Goal: Transaction & Acquisition: Obtain resource

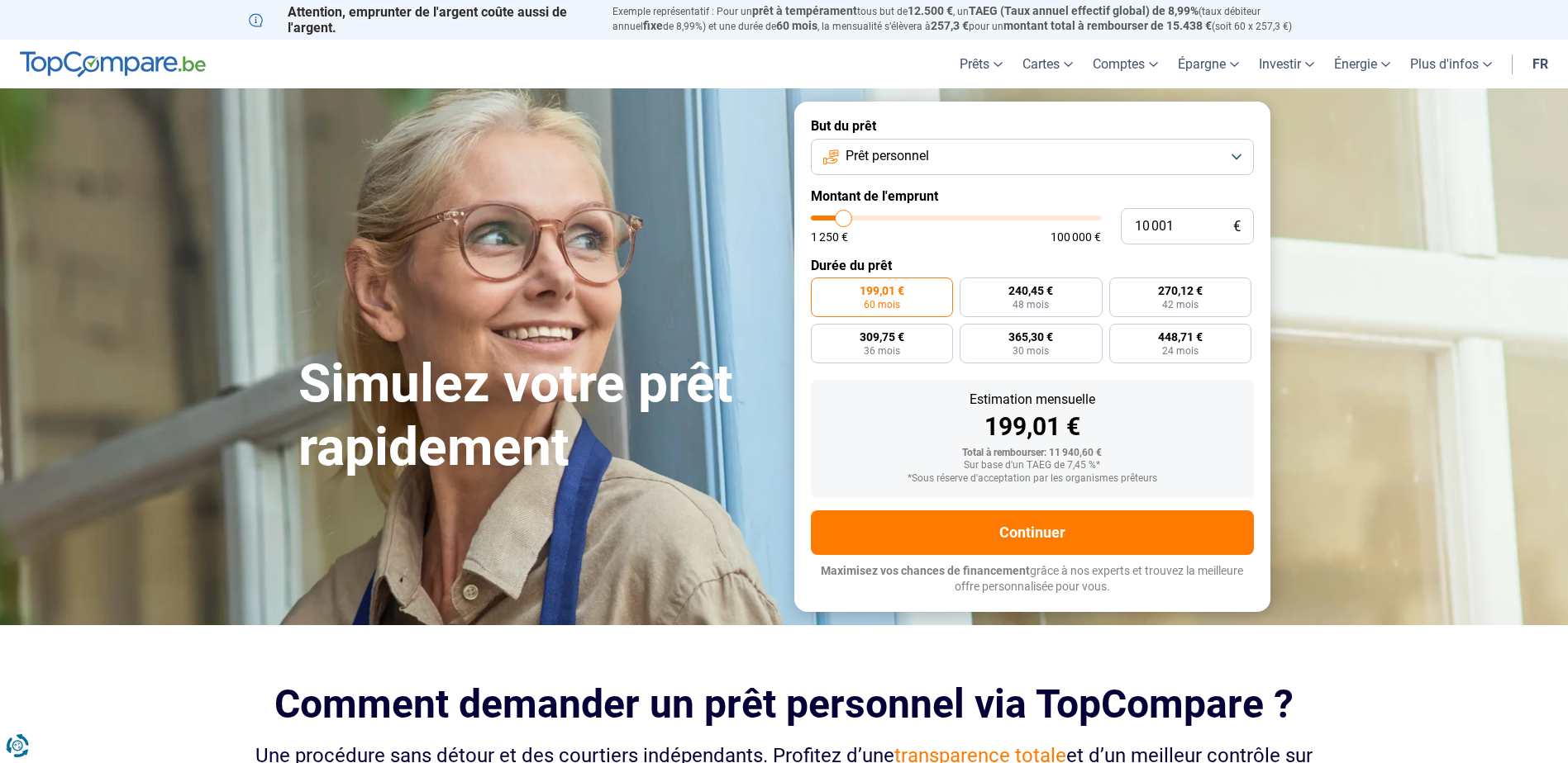
type input "11 000"
type input "11000"
type input "11 250"
type input "11250"
type input "11 750"
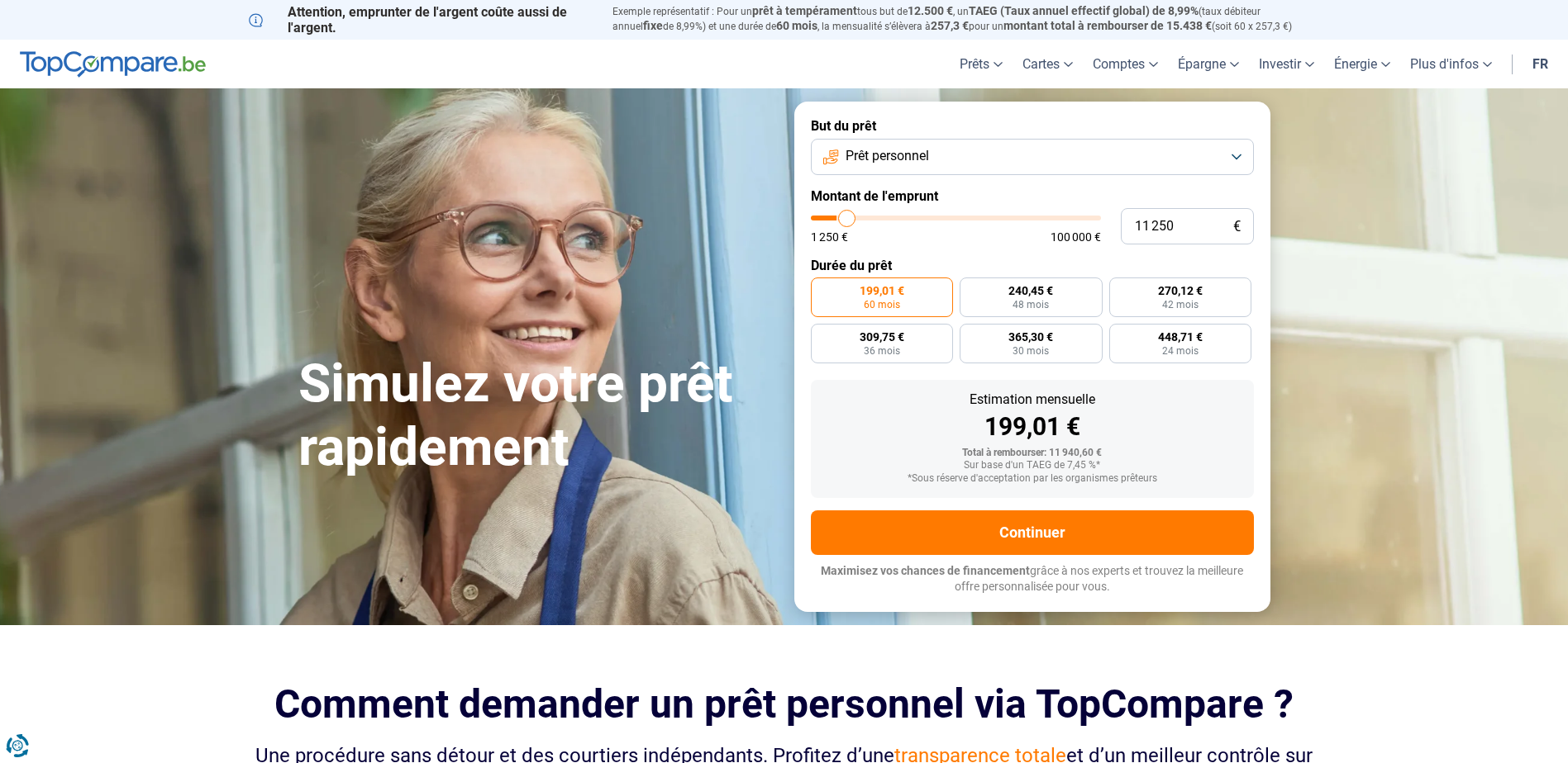
type input "11750"
type input "12 500"
type input "12500"
type input "12 750"
type input "12750"
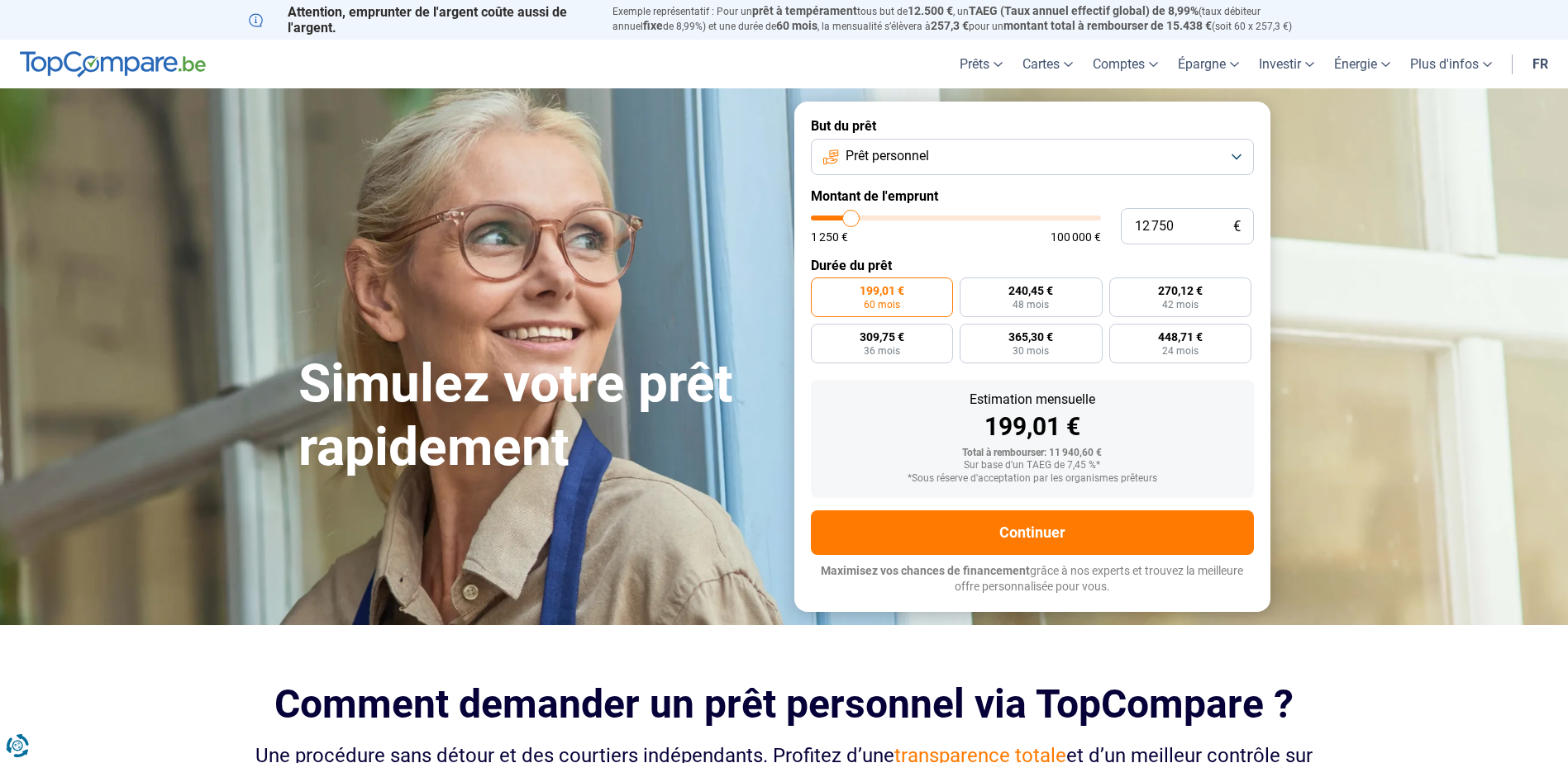
type input "13 000"
type input "13000"
type input "13 250"
type input "13250"
type input "13 500"
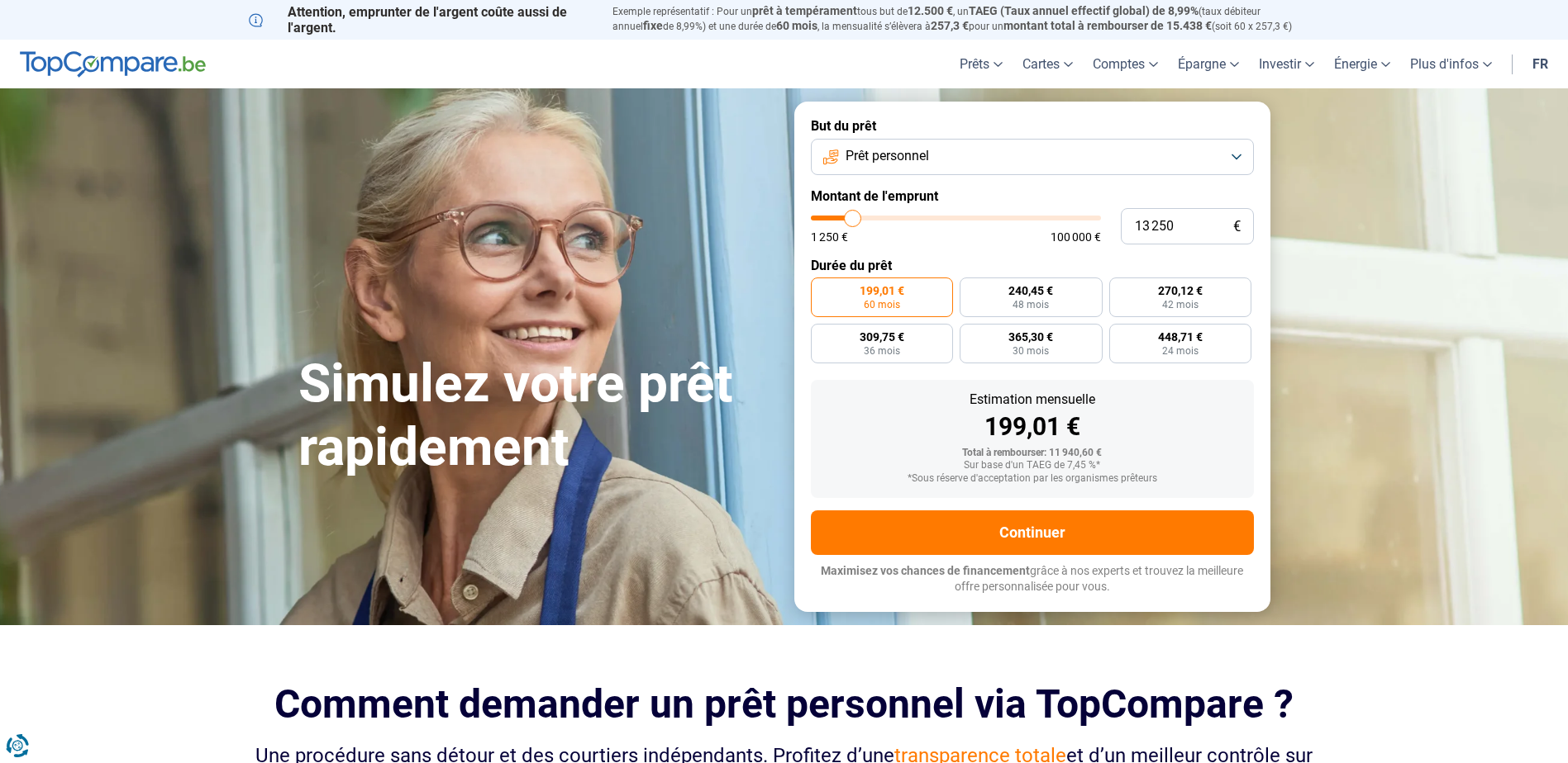
type input "13500"
type input "14 250"
type input "14250"
type input "14 500"
type input "14500"
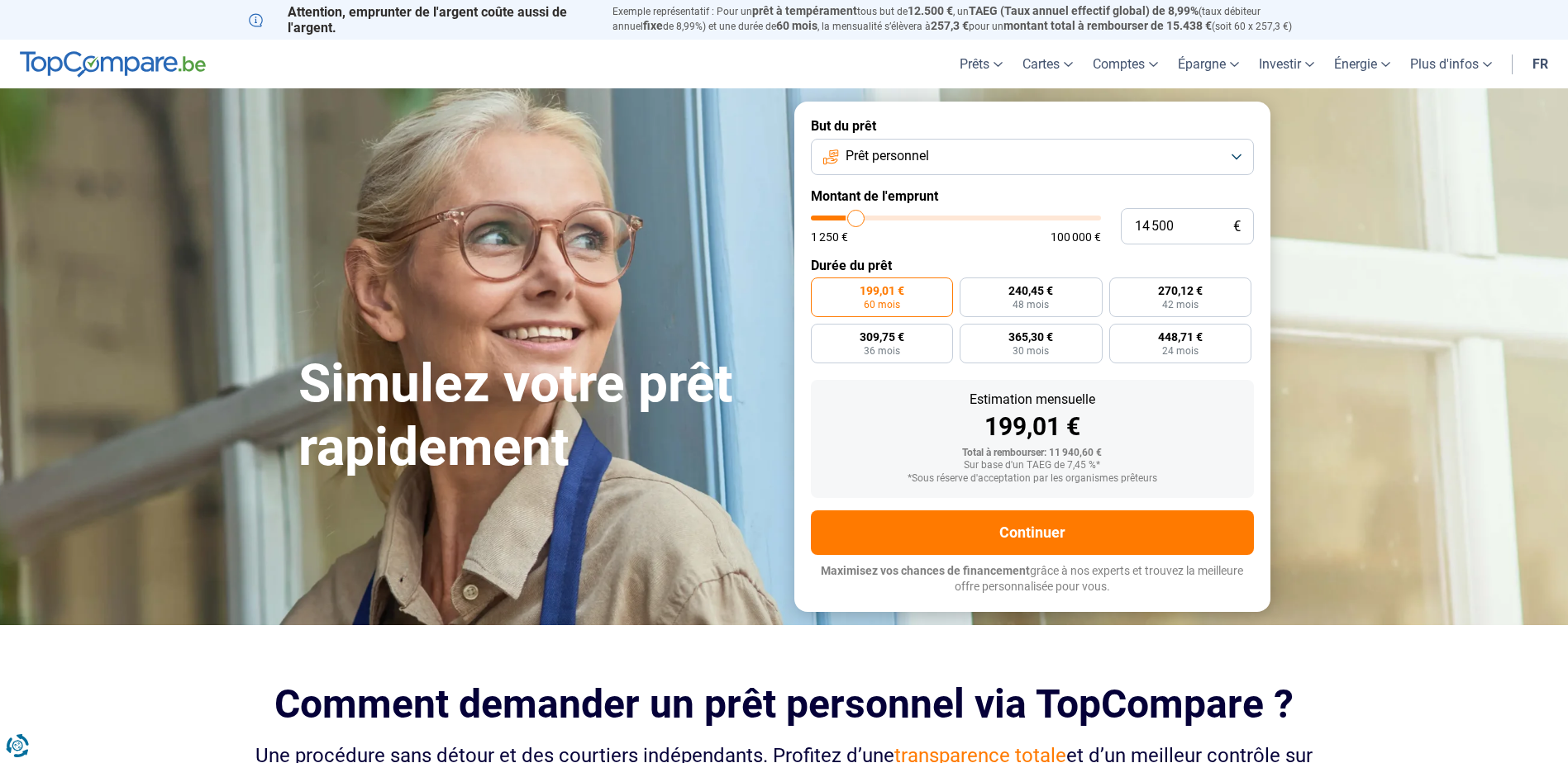
type input "14 750"
type input "14750"
type input "15 500"
type input "15500"
type input "16 250"
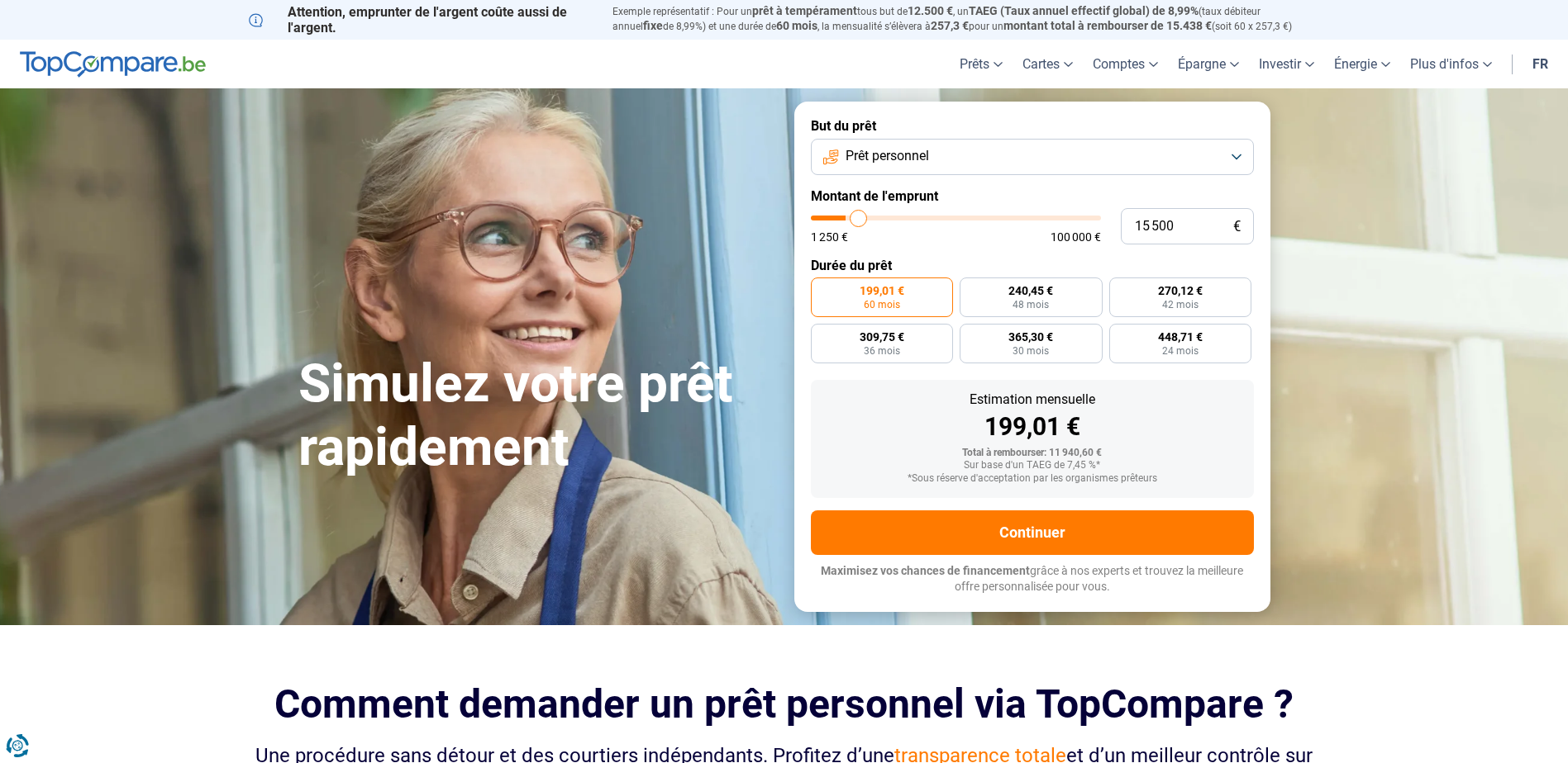
type input "16250"
type input "17 250"
type input "17250"
type input "18 000"
type input "18000"
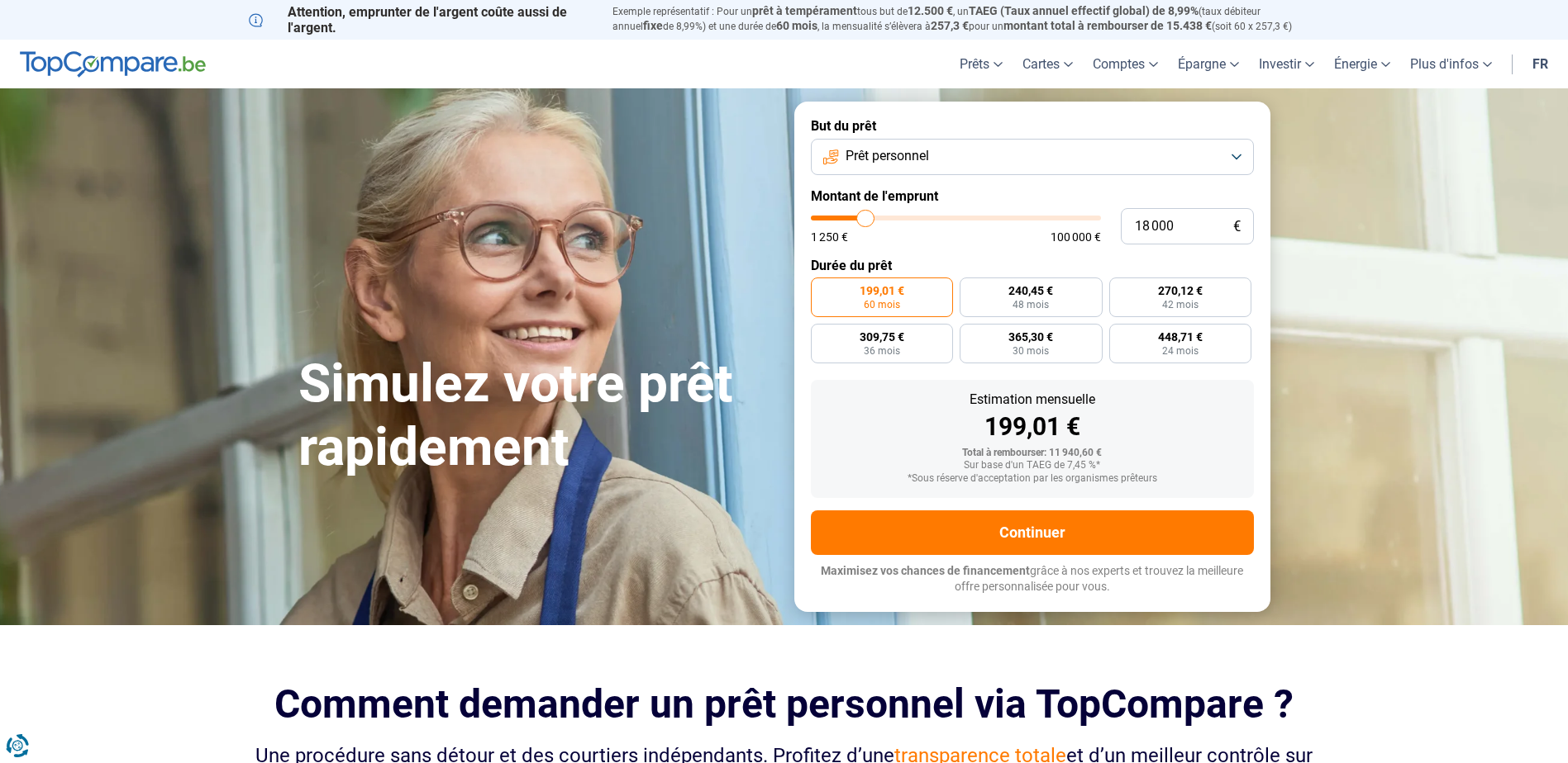
type input "18 500"
type input "18500"
type input "19 000"
type input "19000"
type input "19 750"
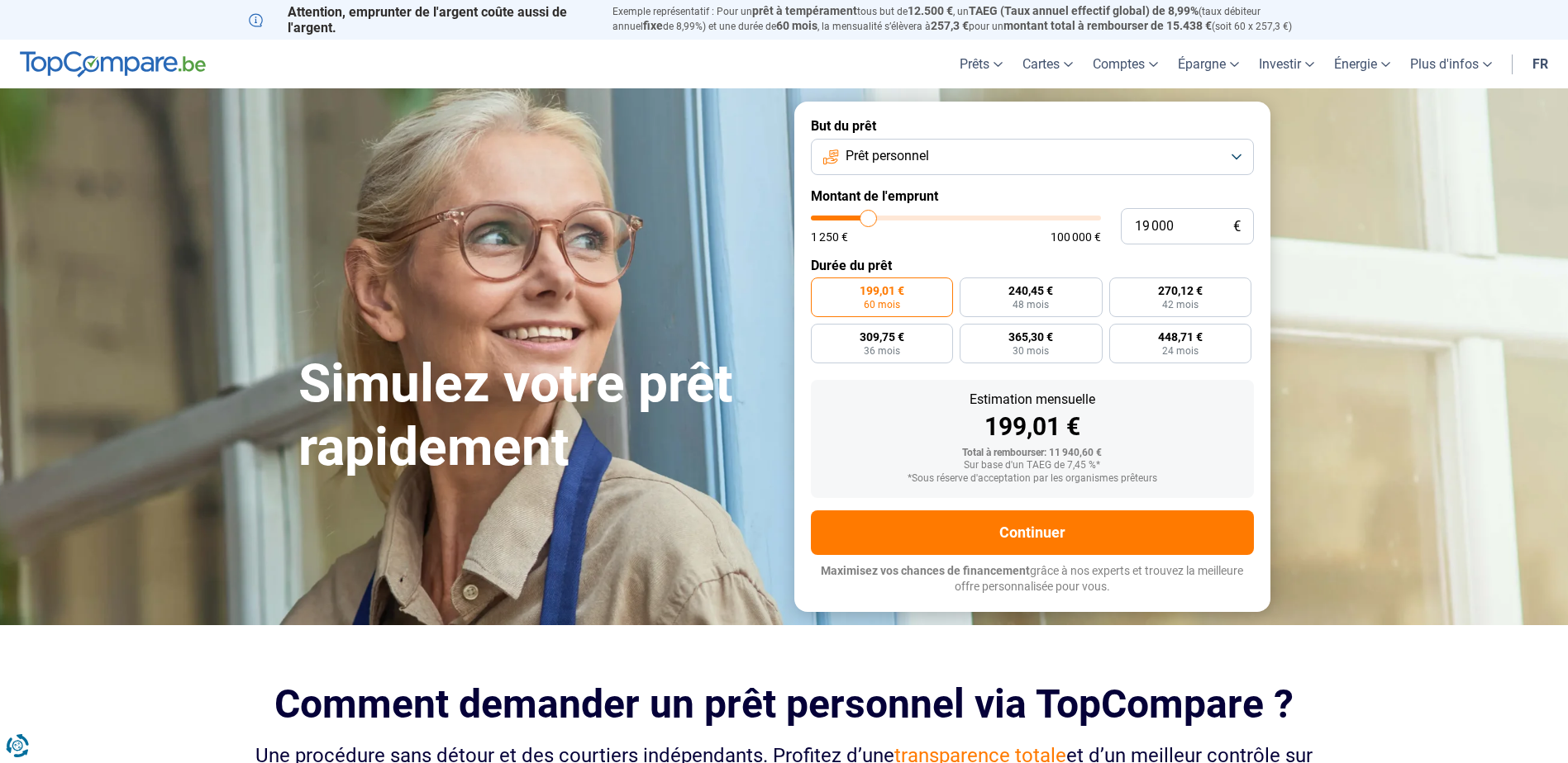
type input "19750"
type input "20 250"
type input "20250"
type input "20 750"
type input "20750"
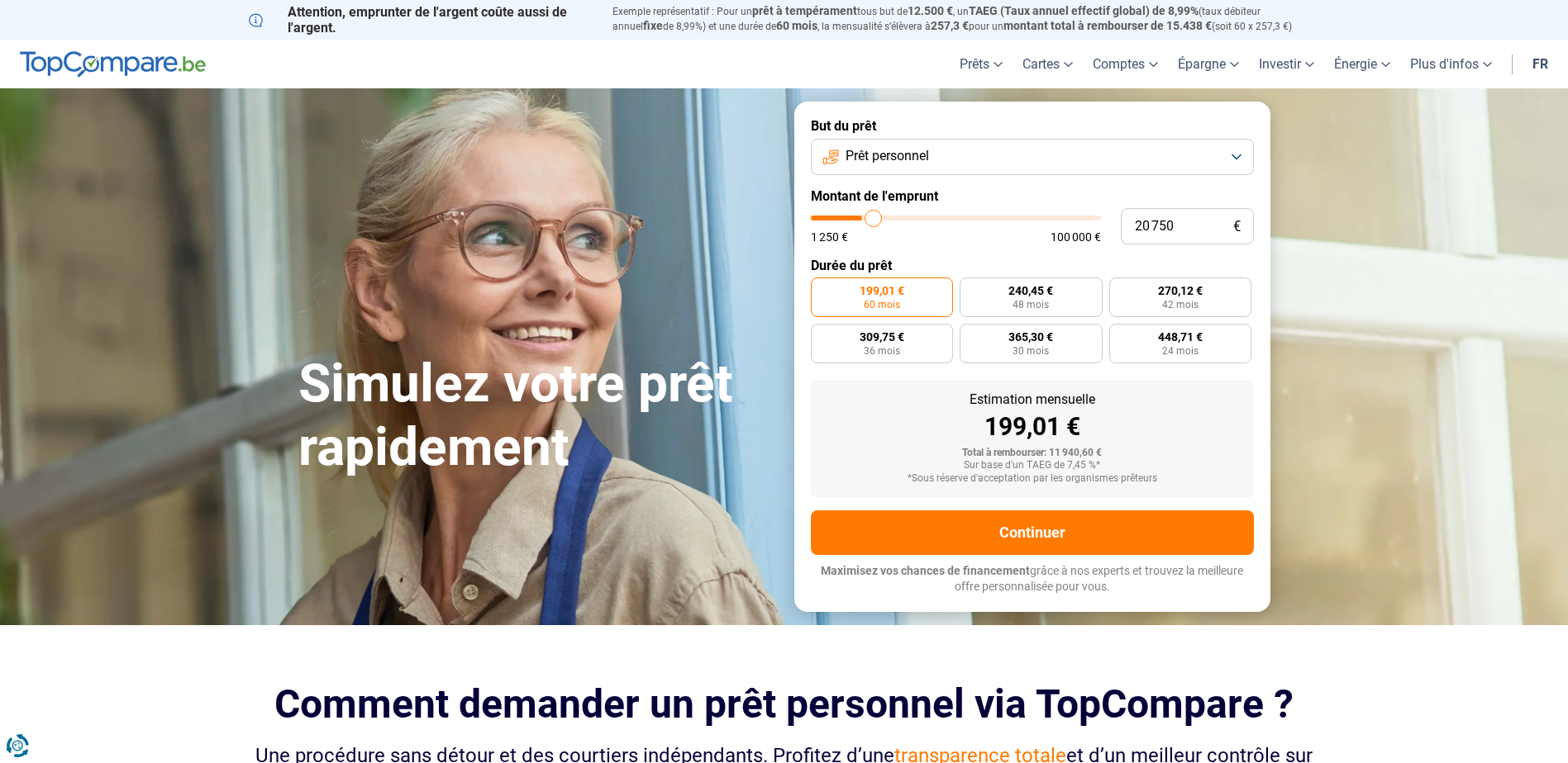
type input "21 500"
type input "21500"
type input "22 000"
type input "22000"
type input "22 750"
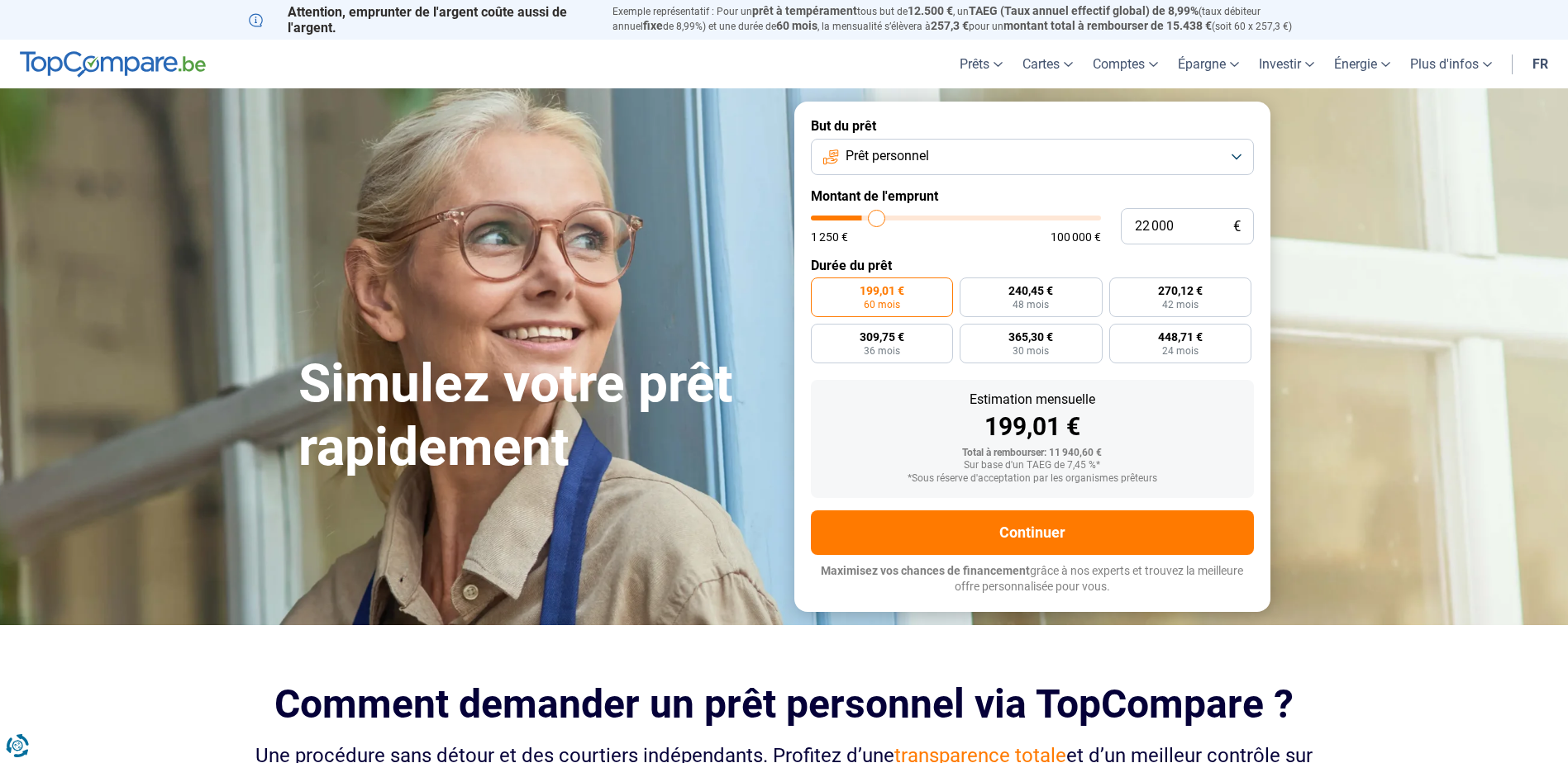
type input "22750"
type input "23 250"
type input "23250"
type input "23 500"
type input "23500"
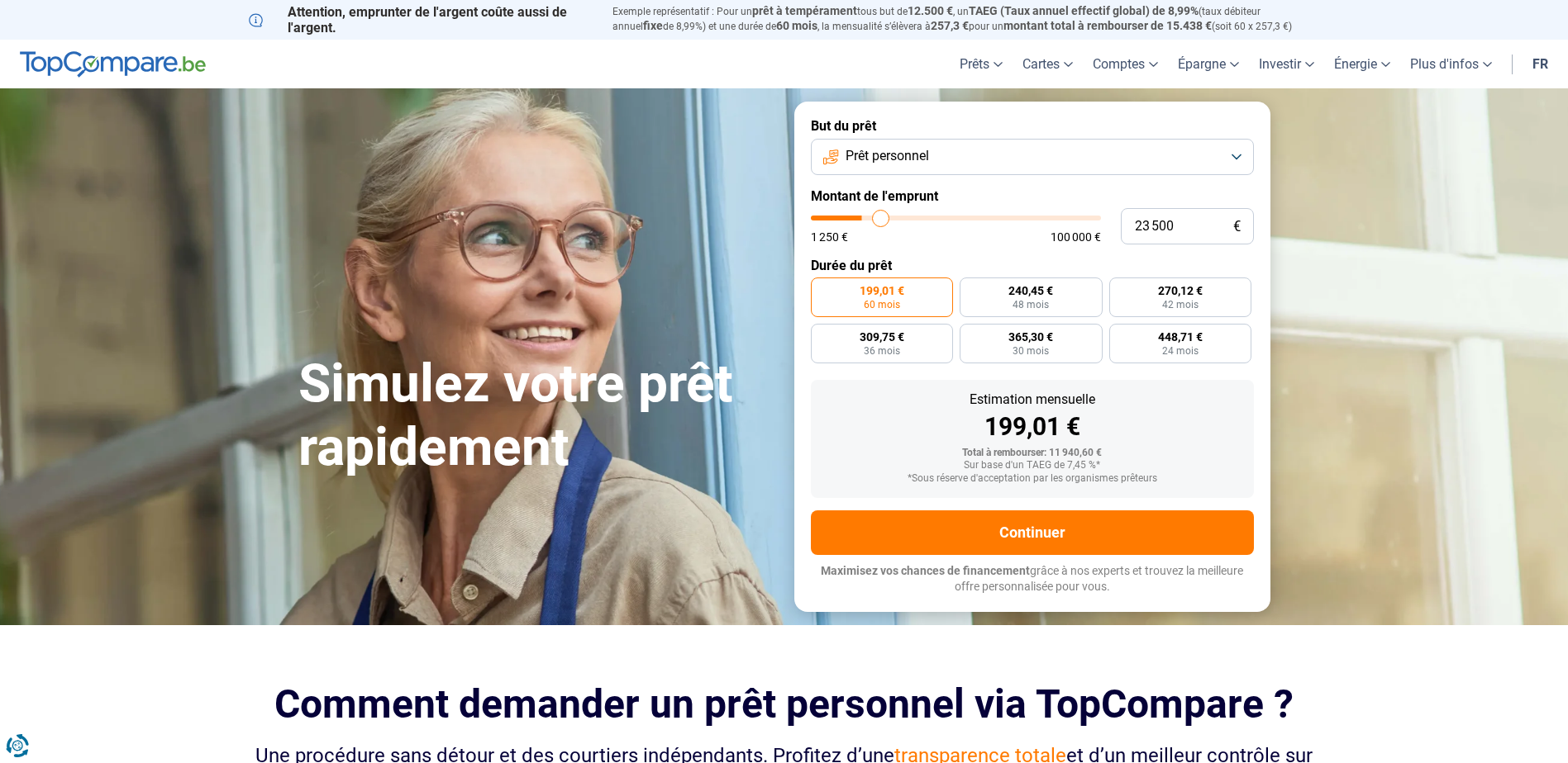
type input "23 750"
type input "23750"
type input "24 250"
type input "24250"
type input "24 500"
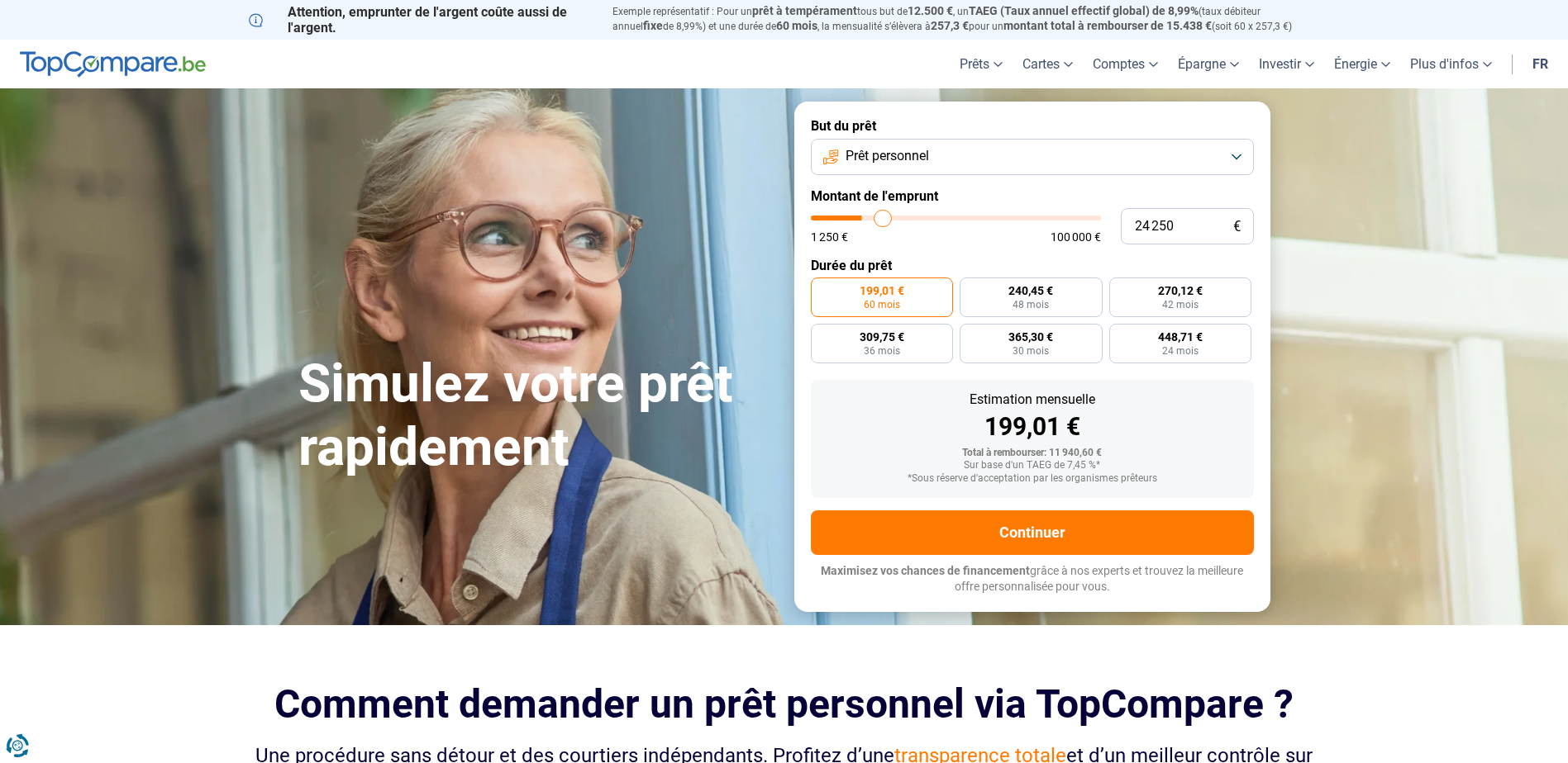
type input "24500"
type input "24 750"
type input "24750"
type input "25 000"
type input "25000"
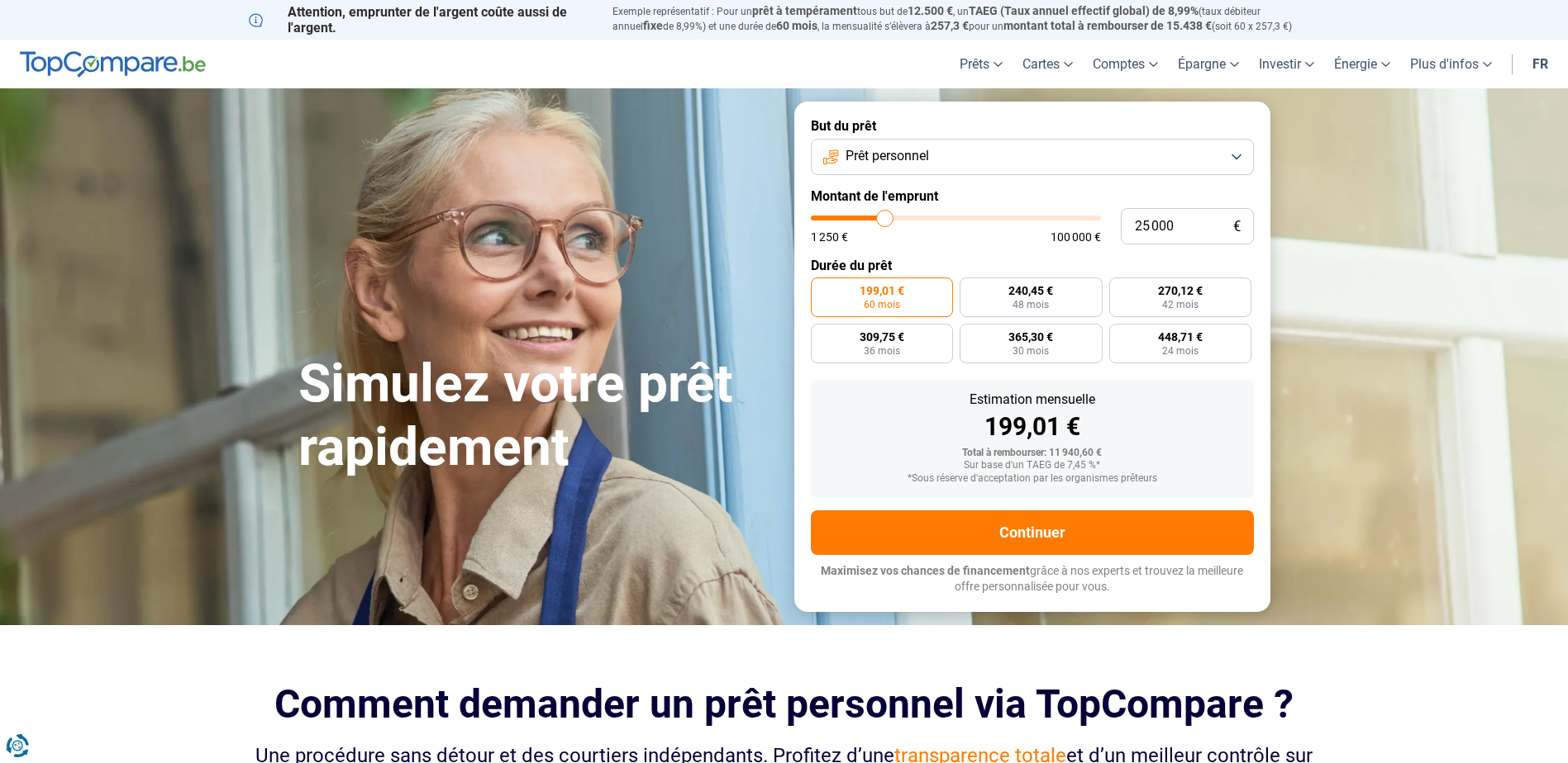
type input "25 250"
type input "25250"
type input "25 000"
type input "25000"
type input "24 750"
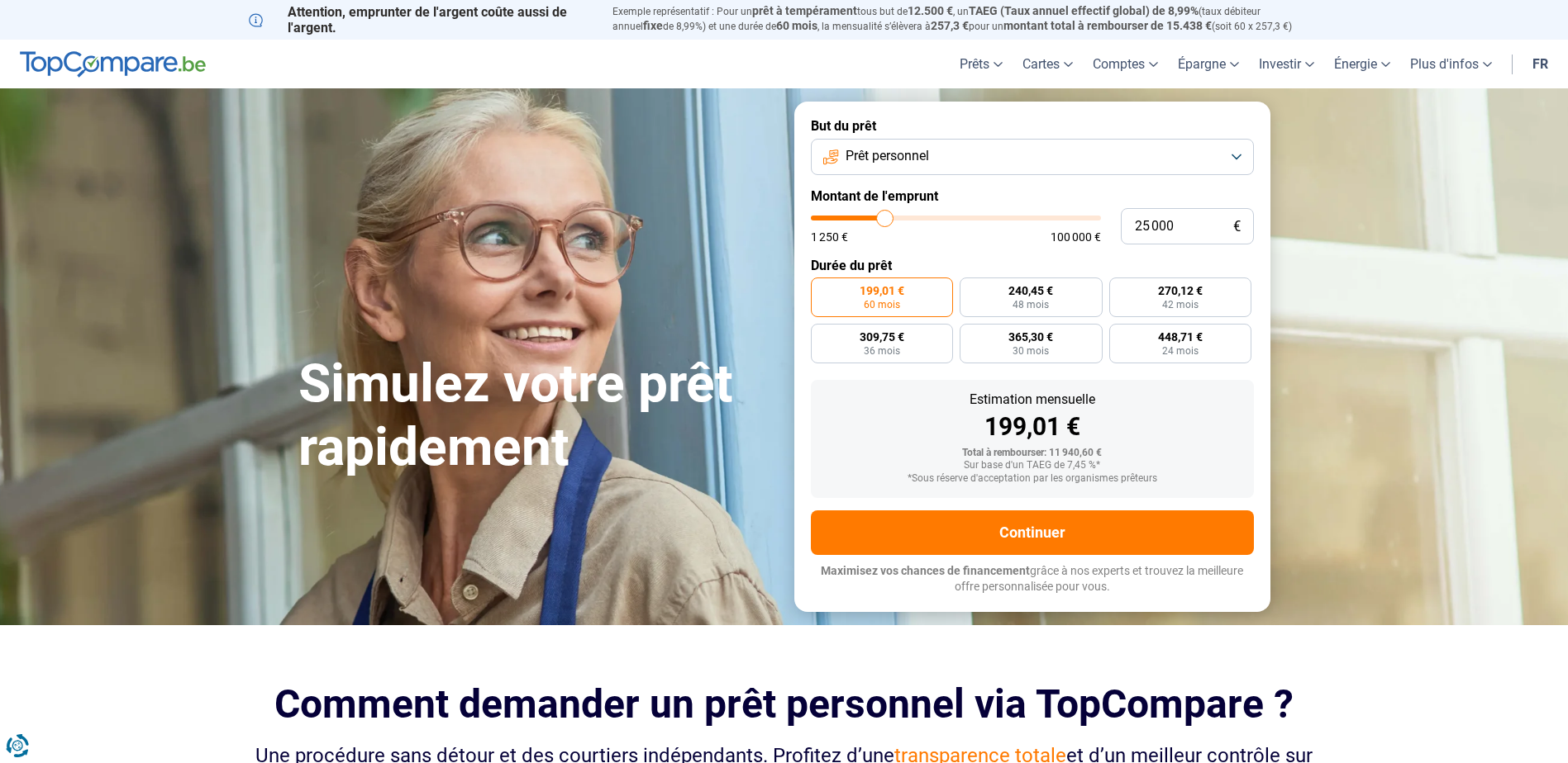
type input "24750"
type input "25 000"
drag, startPoint x: 847, startPoint y: 214, endPoint x: 885, endPoint y: 221, distance: 38.6
type input "25000"
click at [885, 221] on input "range" at bounding box center [956, 217] width 290 height 5
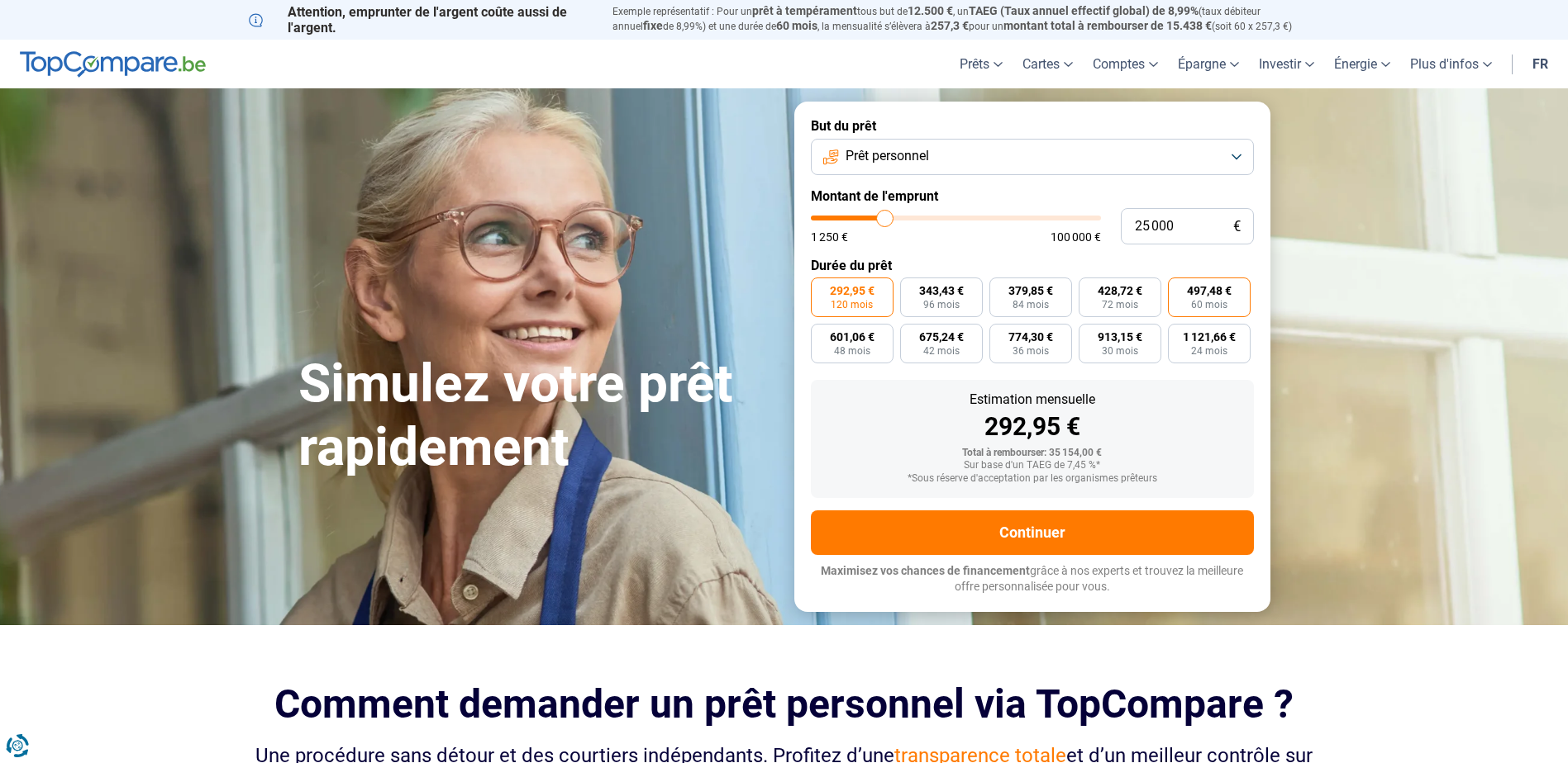
click at [1210, 295] on span "497,48 €" at bounding box center [1209, 290] width 45 height 12
click at [1179, 288] on input "497,48 € 60 mois" at bounding box center [1173, 283] width 11 height 11
radio input "true"
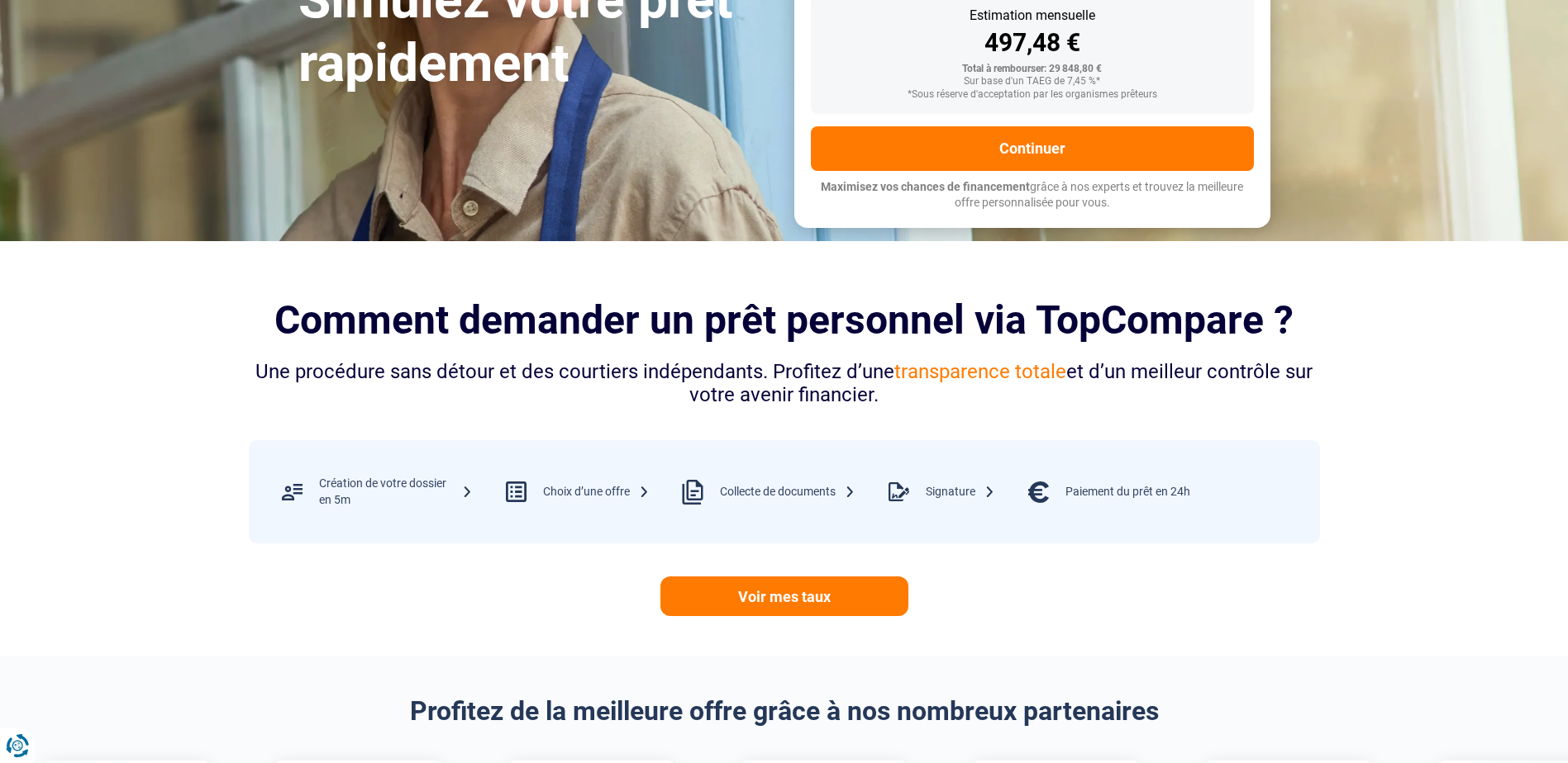
scroll to position [413, 0]
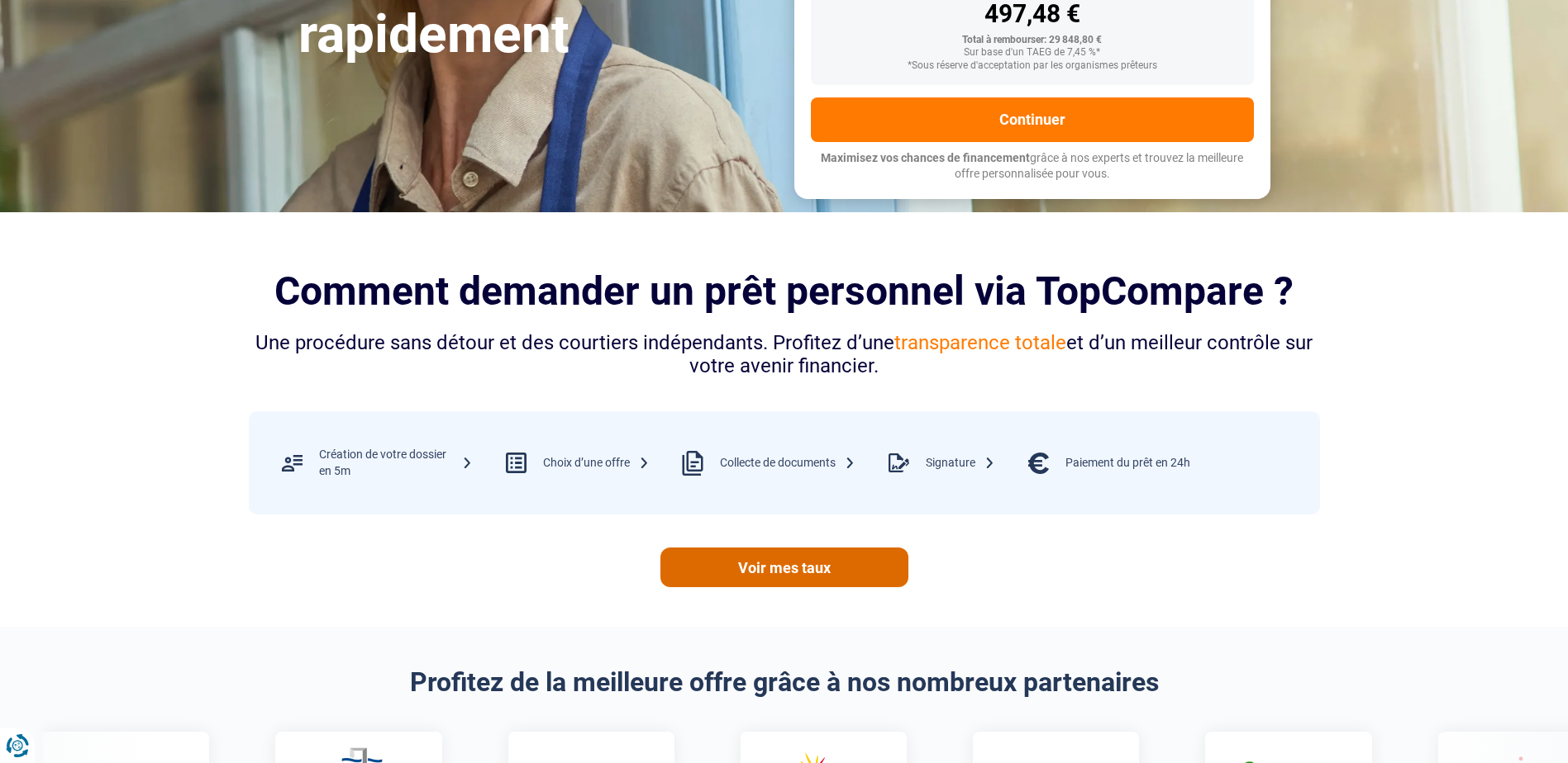
click at [786, 566] on link "Voir mes taux" at bounding box center [784, 567] width 248 height 39
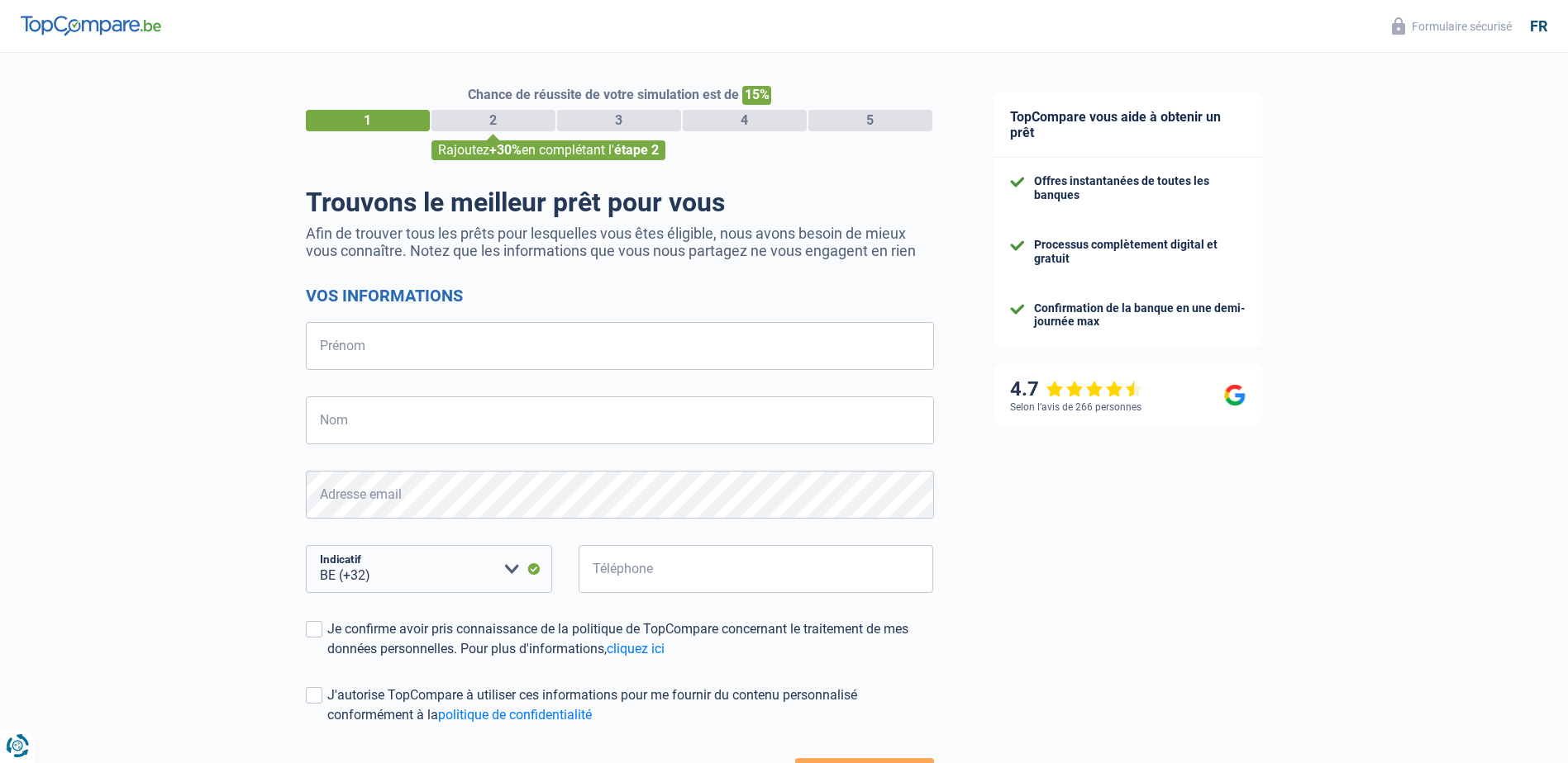
select select "32"
